Goal: Find contact information: Find contact information

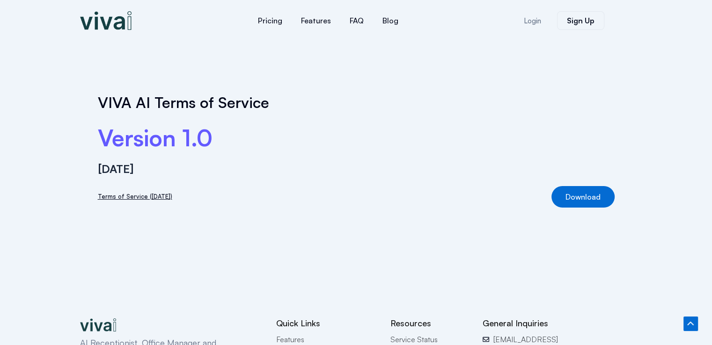
scroll to position [163, 0]
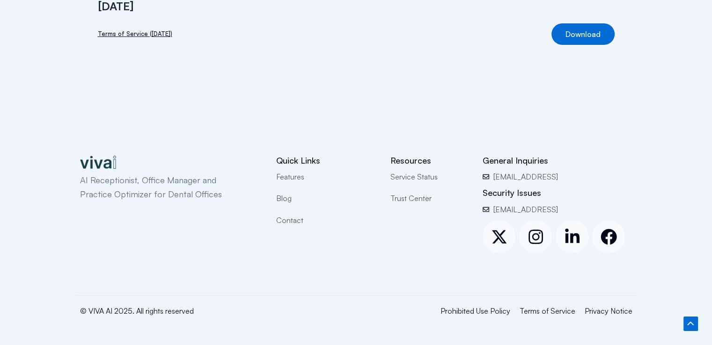
click at [539, 313] on span "Terms of Service" at bounding box center [547, 311] width 56 height 12
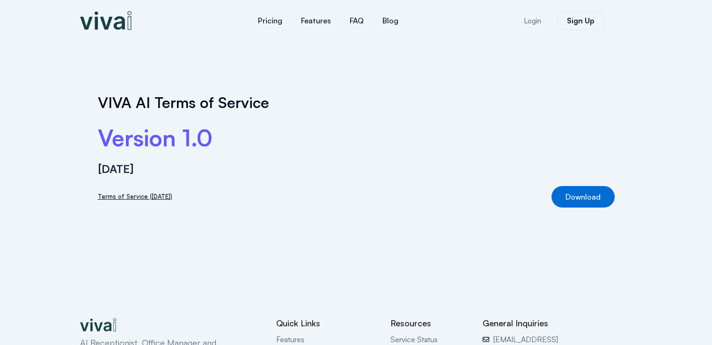
scroll to position [163, 0]
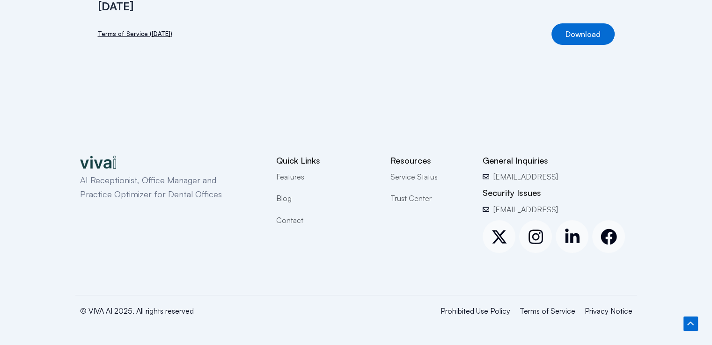
click at [593, 311] on span "Privacy Notice" at bounding box center [609, 311] width 48 height 12
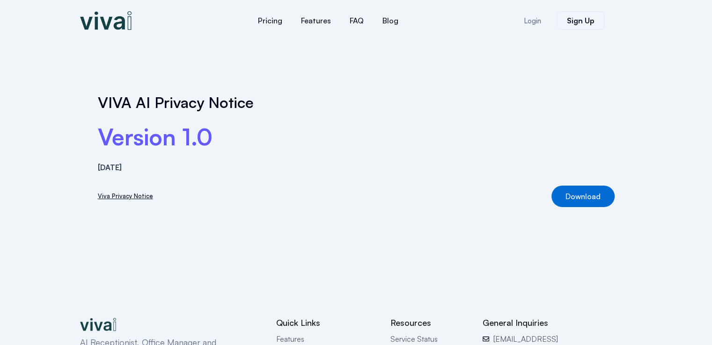
scroll to position [163, 0]
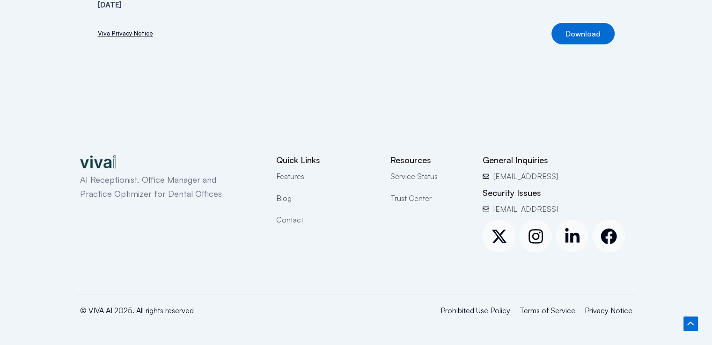
click at [292, 221] on span "Contact" at bounding box center [289, 220] width 27 height 12
